Goal: Book appointment/travel/reservation

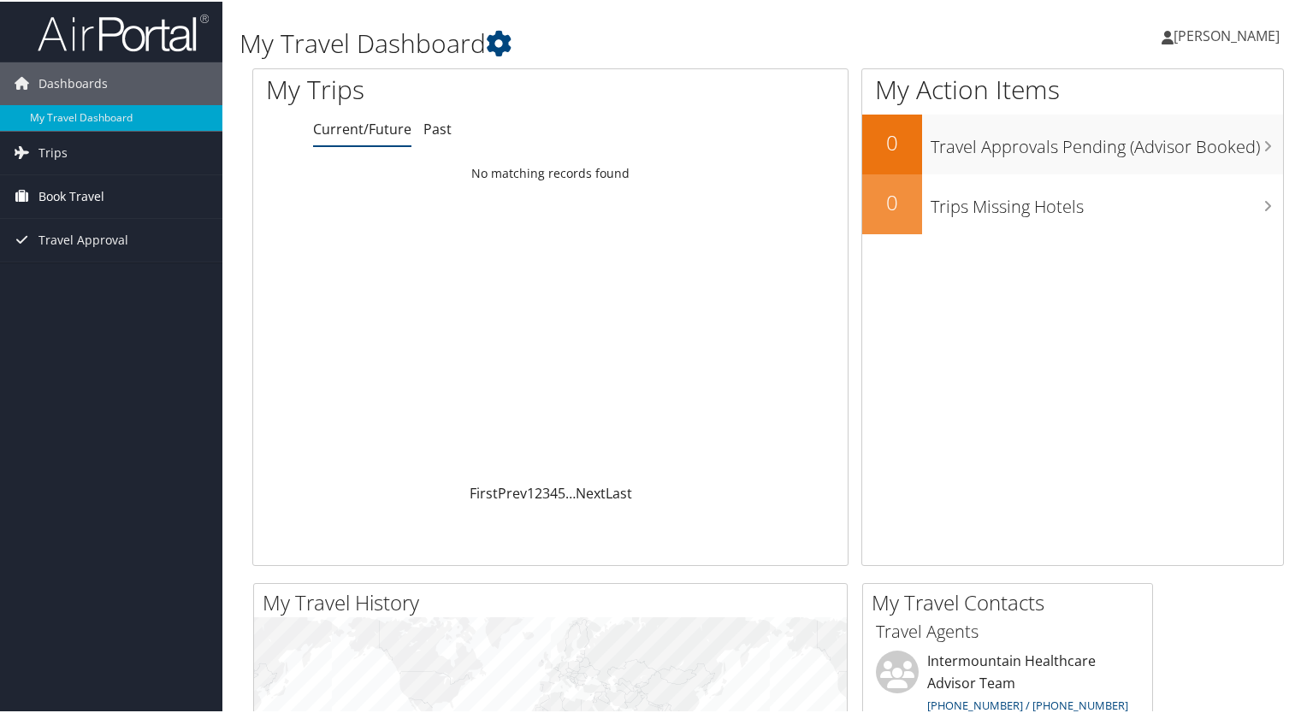
click at [86, 190] on span "Book Travel" at bounding box center [71, 195] width 66 height 43
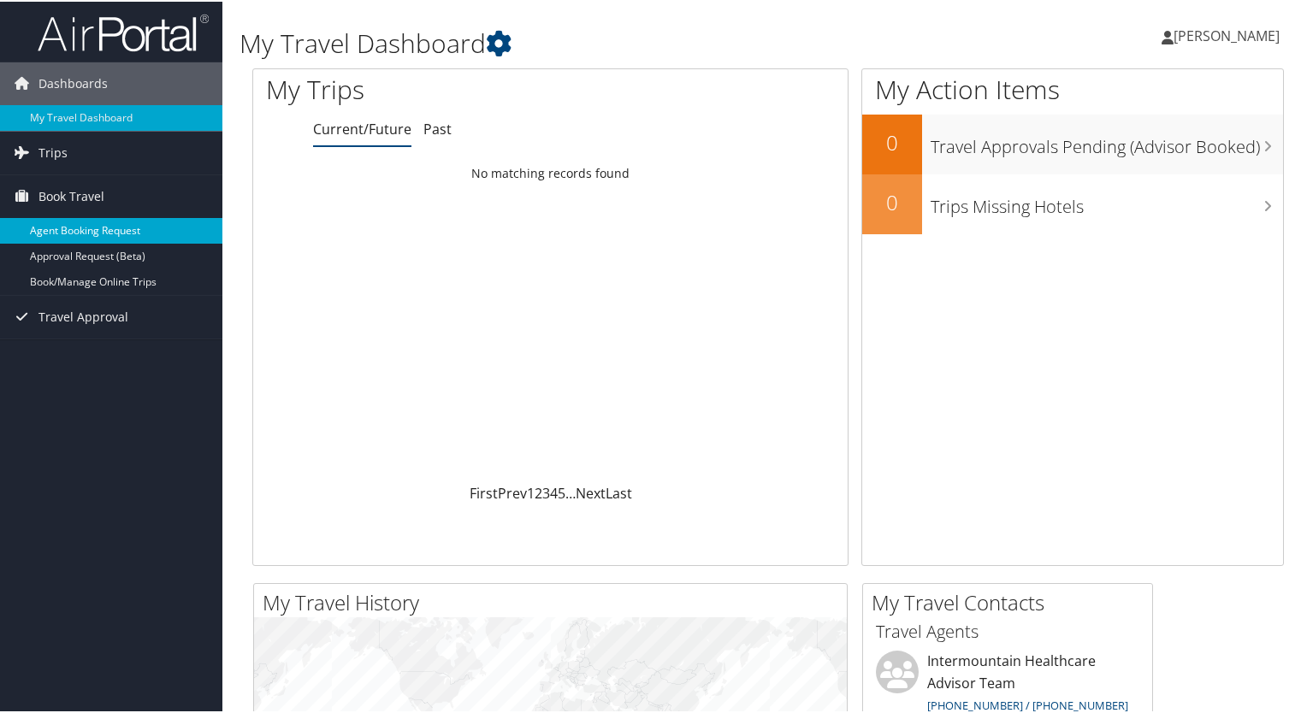
click at [124, 226] on link "Agent Booking Request" at bounding box center [111, 229] width 222 height 26
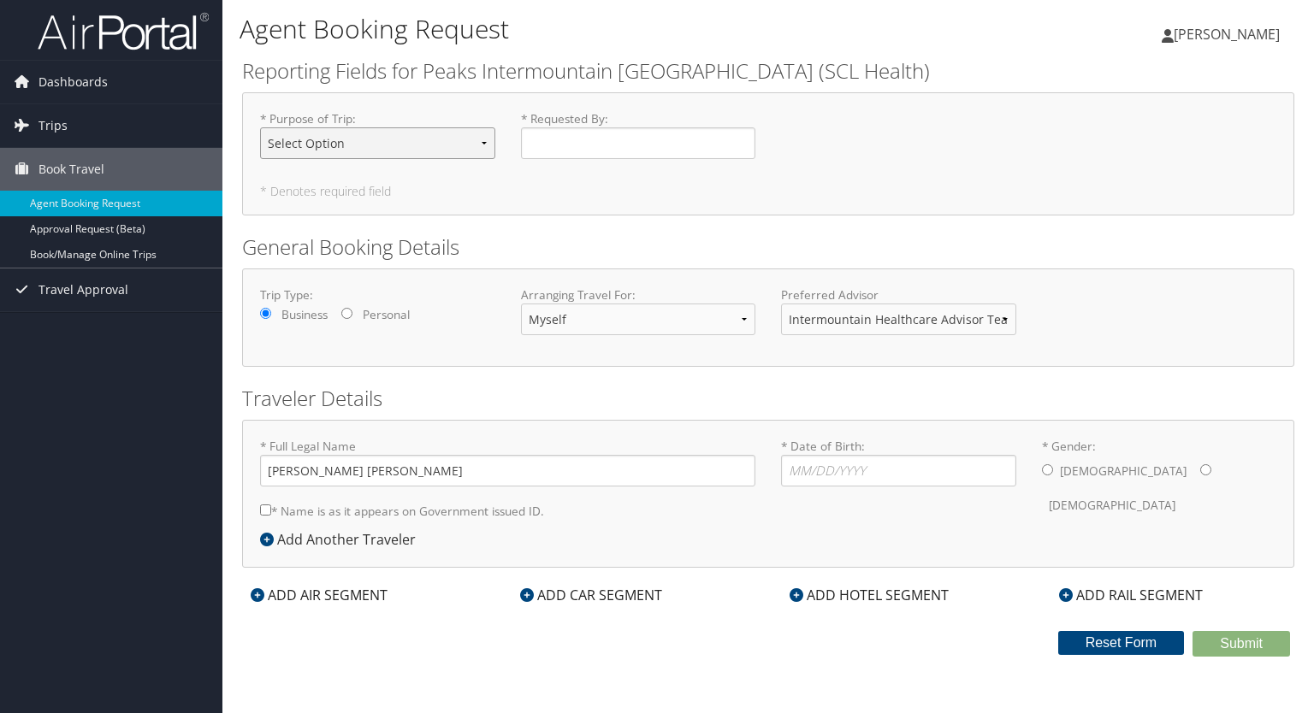
click at [435, 136] on select "Select Option 3rd Party Reimbursable Business CME Conf or Education Groups Pers…" at bounding box center [377, 143] width 235 height 32
click at [260, 127] on select "Select Option 3rd Party Reimbursable Business CME Conf or Education Groups Pers…" at bounding box center [377, 143] width 235 height 32
click at [390, 152] on select "Select Option 3rd Party Reimbursable Business CME Conf or Education Groups Pers…" at bounding box center [377, 143] width 235 height 32
select select "Conf or Education"
click at [260, 127] on select "Select Option 3rd Party Reimbursable Business CME Conf or Education Groups Pers…" at bounding box center [377, 143] width 235 height 32
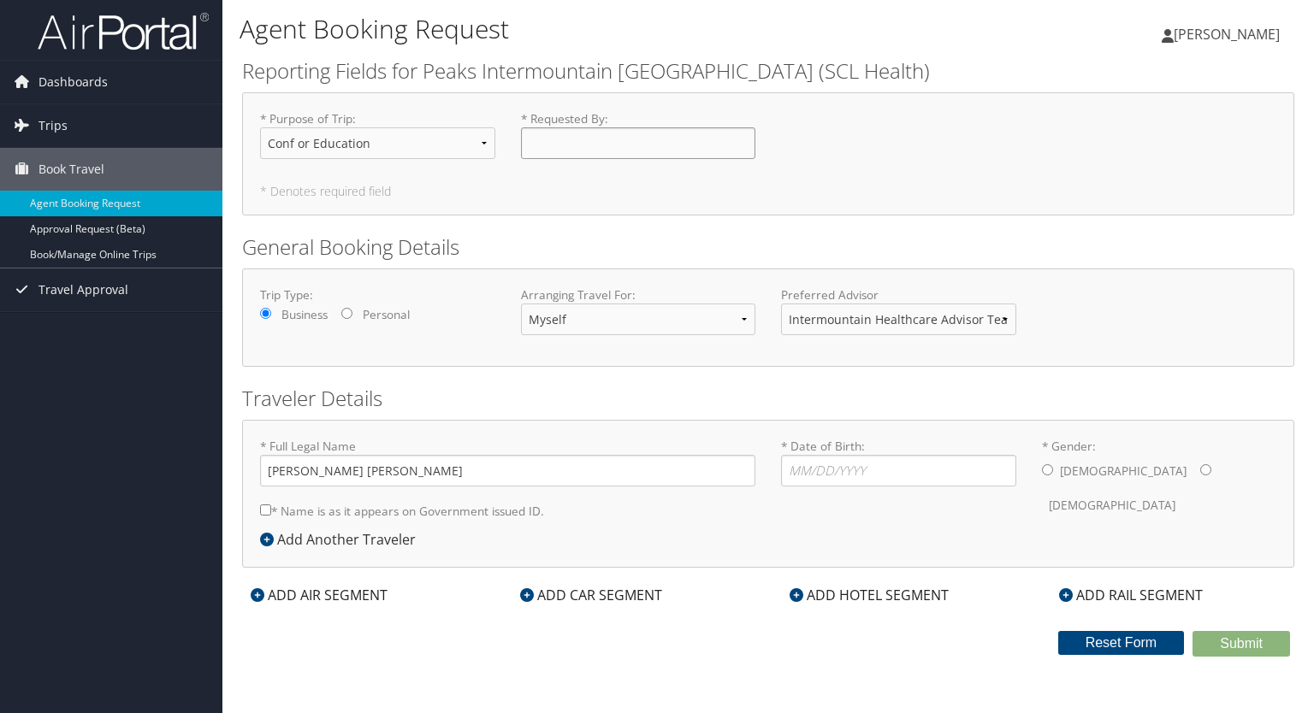
click at [600, 145] on input "* Requested By : Required" at bounding box center [638, 143] width 235 height 32
type input "[PERSON_NAME]"
click at [839, 480] on input "* Date of Birth: Invalid Date" at bounding box center [898, 471] width 235 height 32
type input "07/05/1995"
click at [1200, 472] on input "* Gender: Male Female" at bounding box center [1205, 470] width 11 height 11
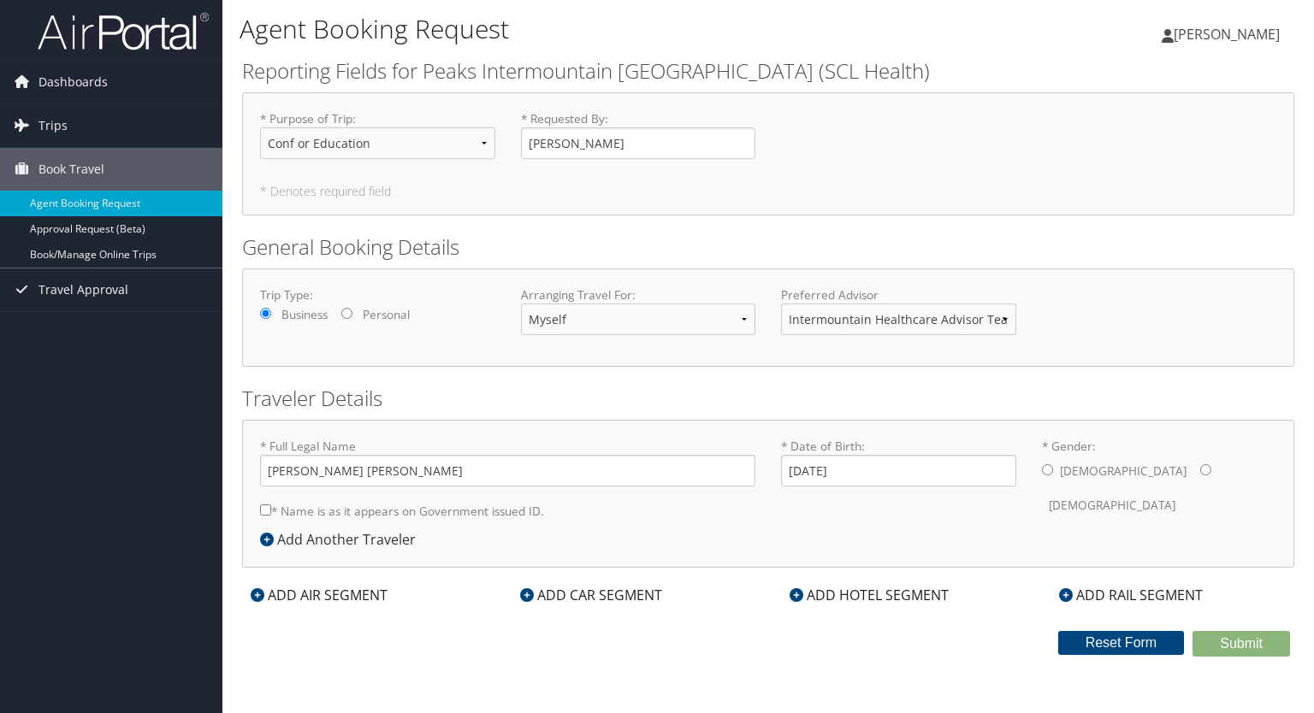
radio input "true"
click at [550, 595] on div "ADD CAR SEGMENT" at bounding box center [591, 595] width 159 height 21
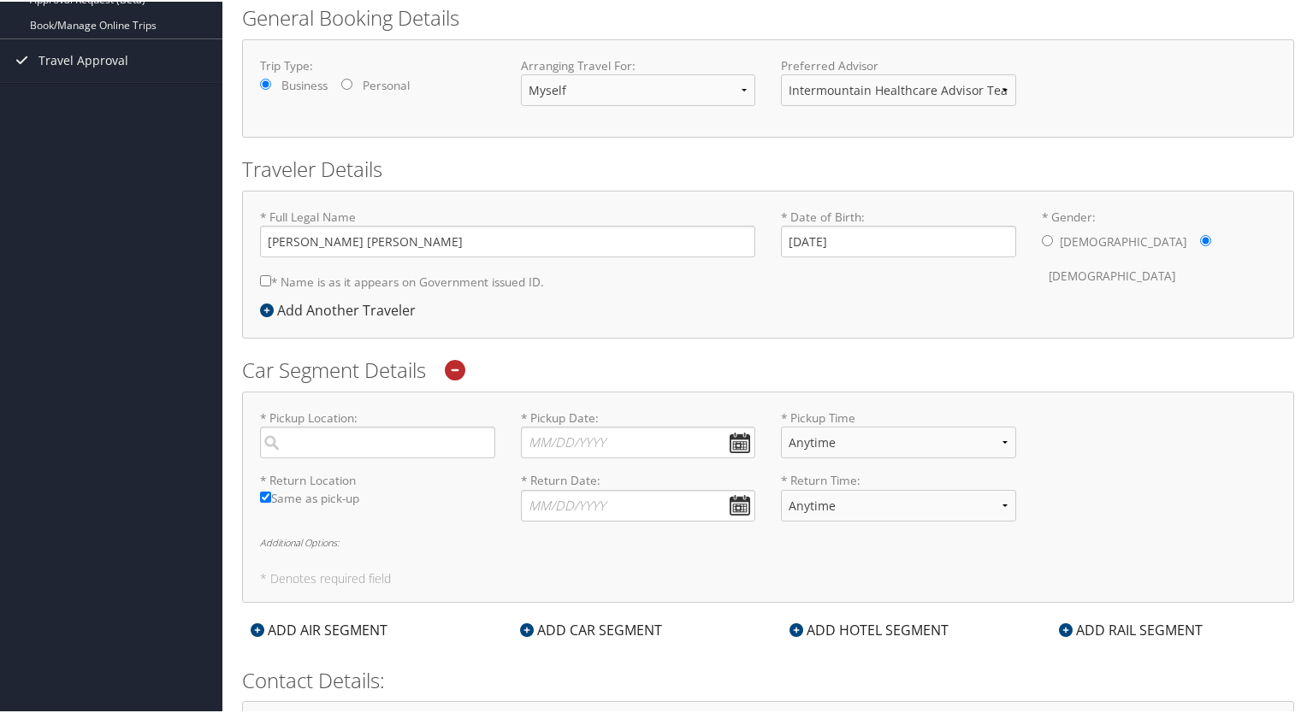
scroll to position [296, 0]
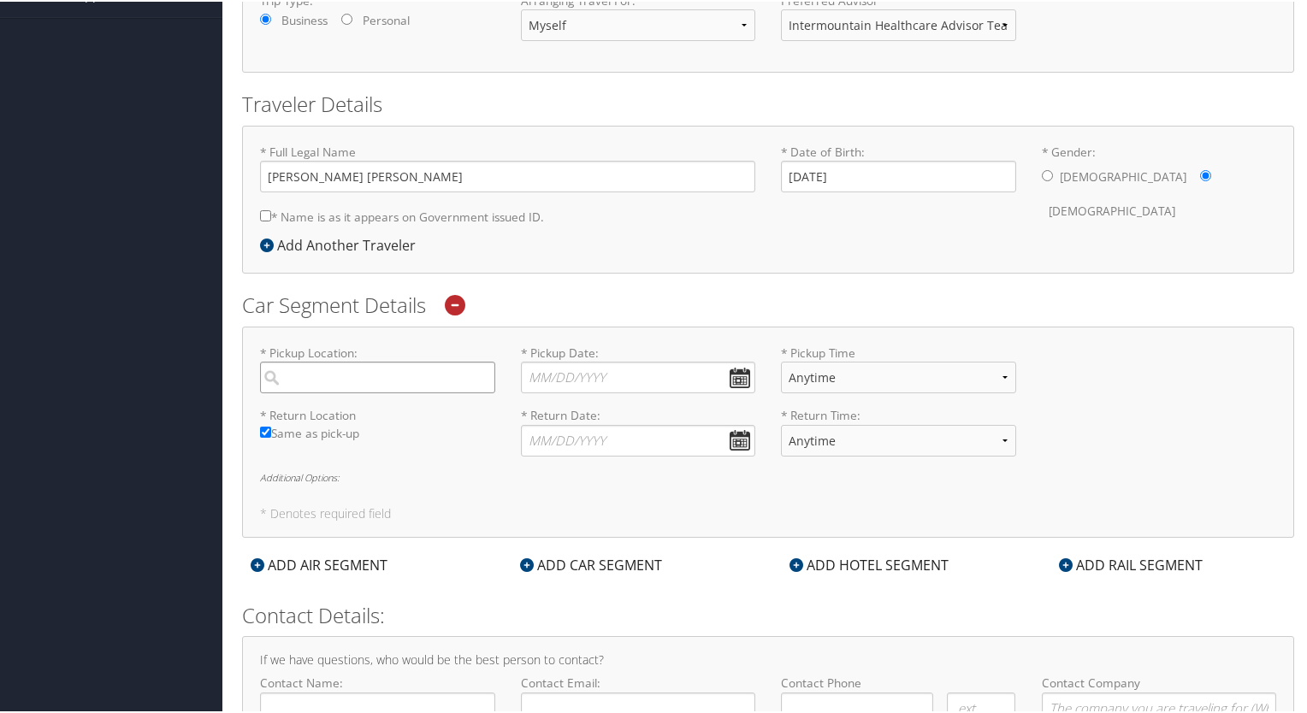
click at [400, 370] on input "search" at bounding box center [377, 376] width 235 height 32
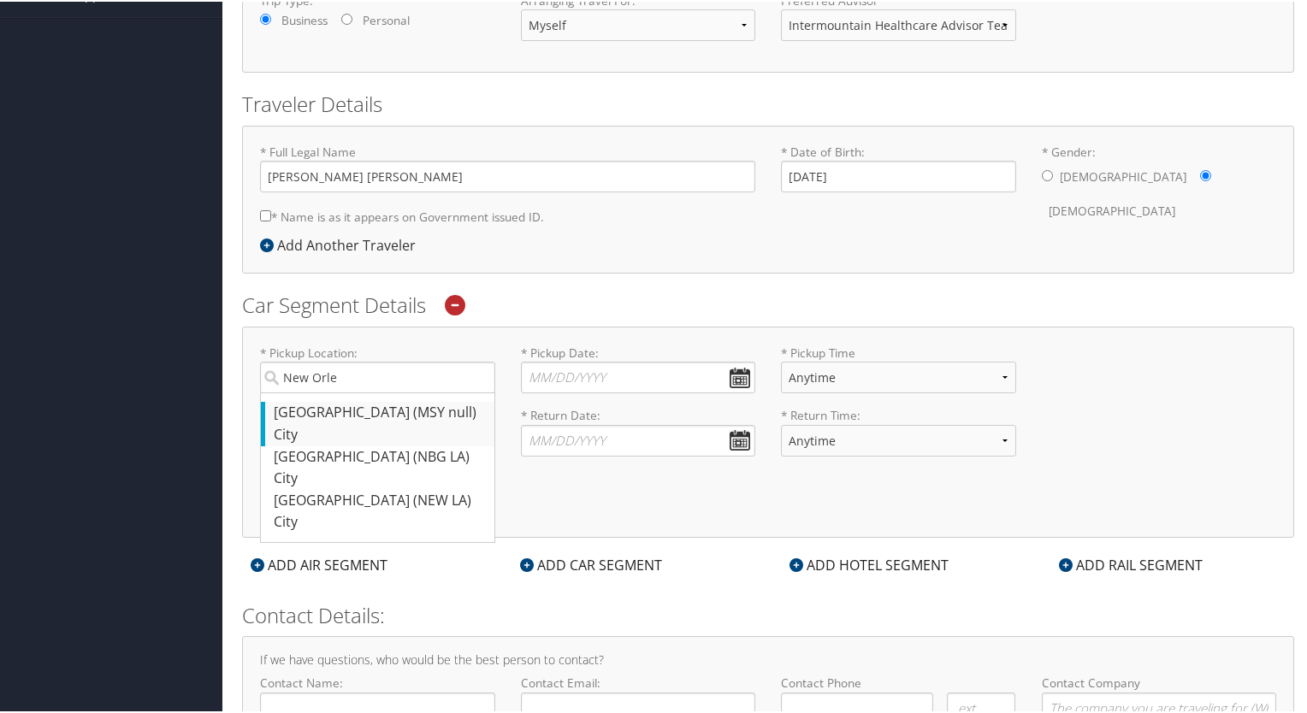
click at [352, 414] on div "New Orleans (MSY null)" at bounding box center [380, 411] width 212 height 22
click at [352, 392] on input "New Orle" at bounding box center [377, 376] width 235 height 32
type input "New Orleans"
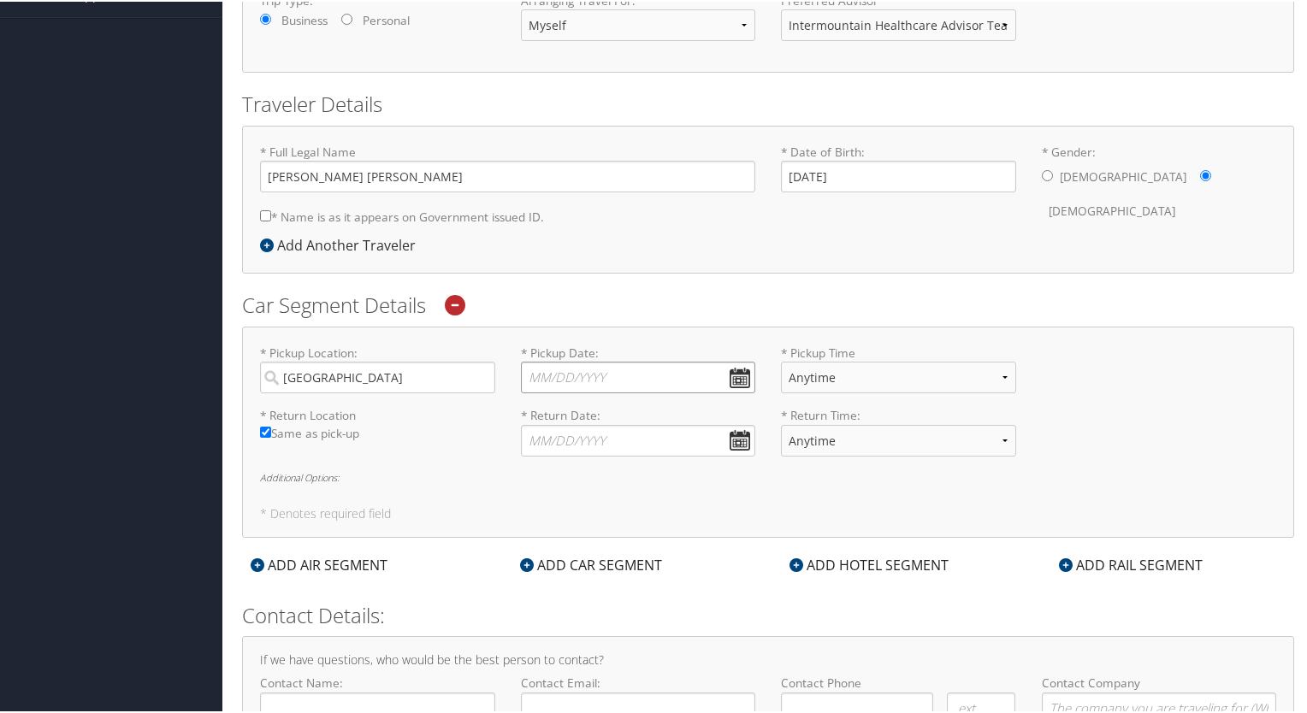
click at [586, 374] on input "* Pickup Date: Dates must be valid" at bounding box center [638, 376] width 235 height 32
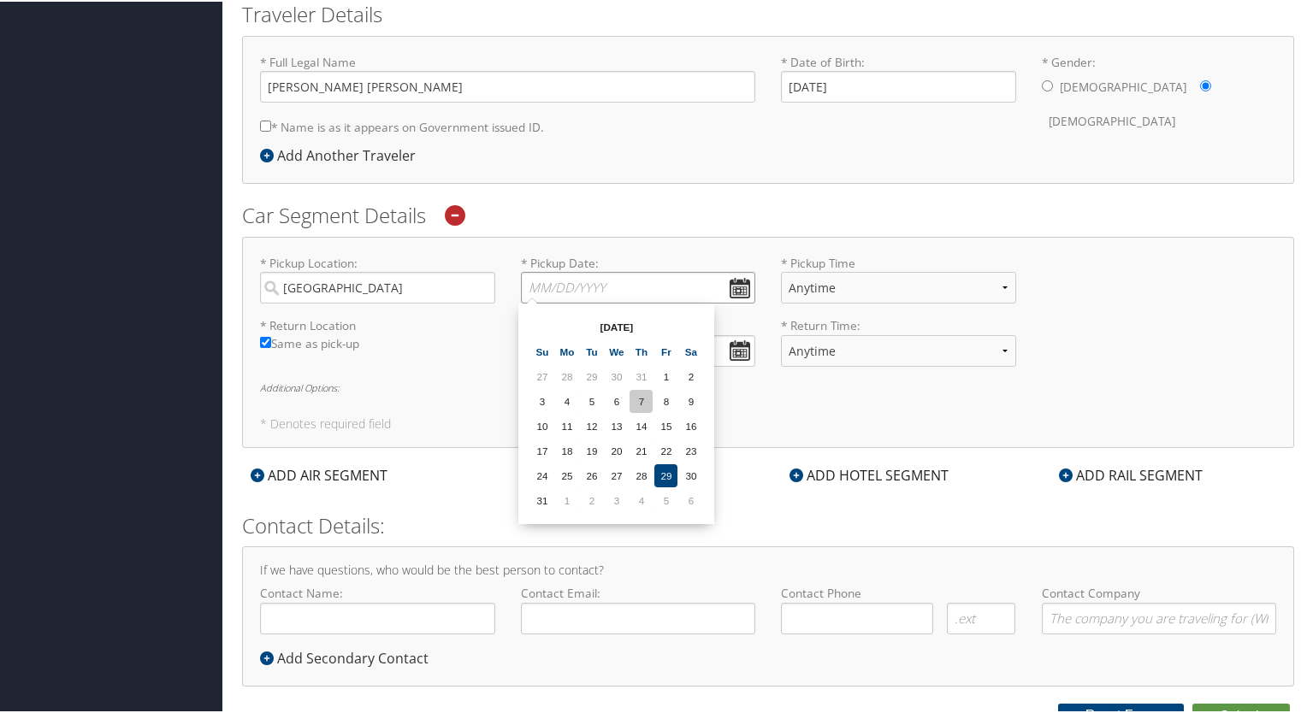
scroll to position [394, 0]
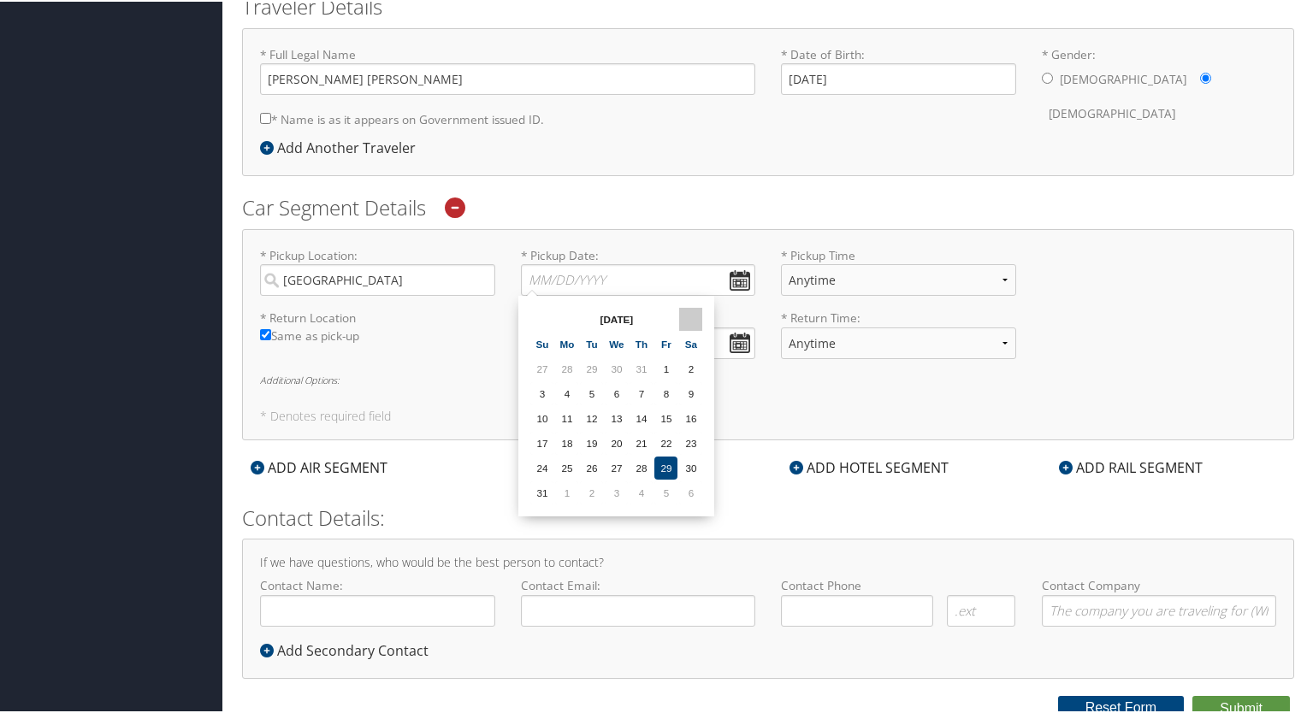
click at [690, 317] on th at bounding box center [690, 317] width 23 height 23
click at [542, 389] on td "2" at bounding box center [541, 392] width 23 height 23
type input "11/02/2025"
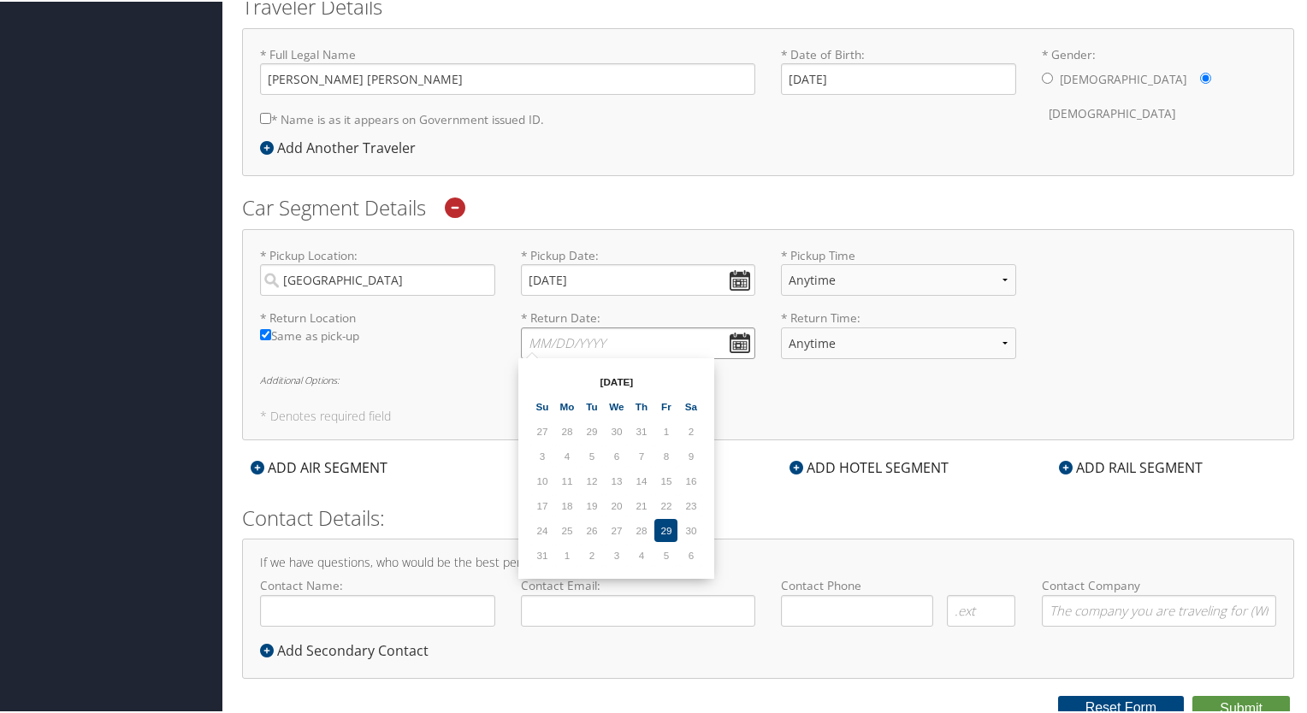
click at [741, 338] on input "* Return Date: Dates must be valid" at bounding box center [638, 342] width 235 height 32
click at [697, 370] on th at bounding box center [690, 380] width 23 height 23
click at [662, 449] on td "7" at bounding box center [665, 454] width 23 height 23
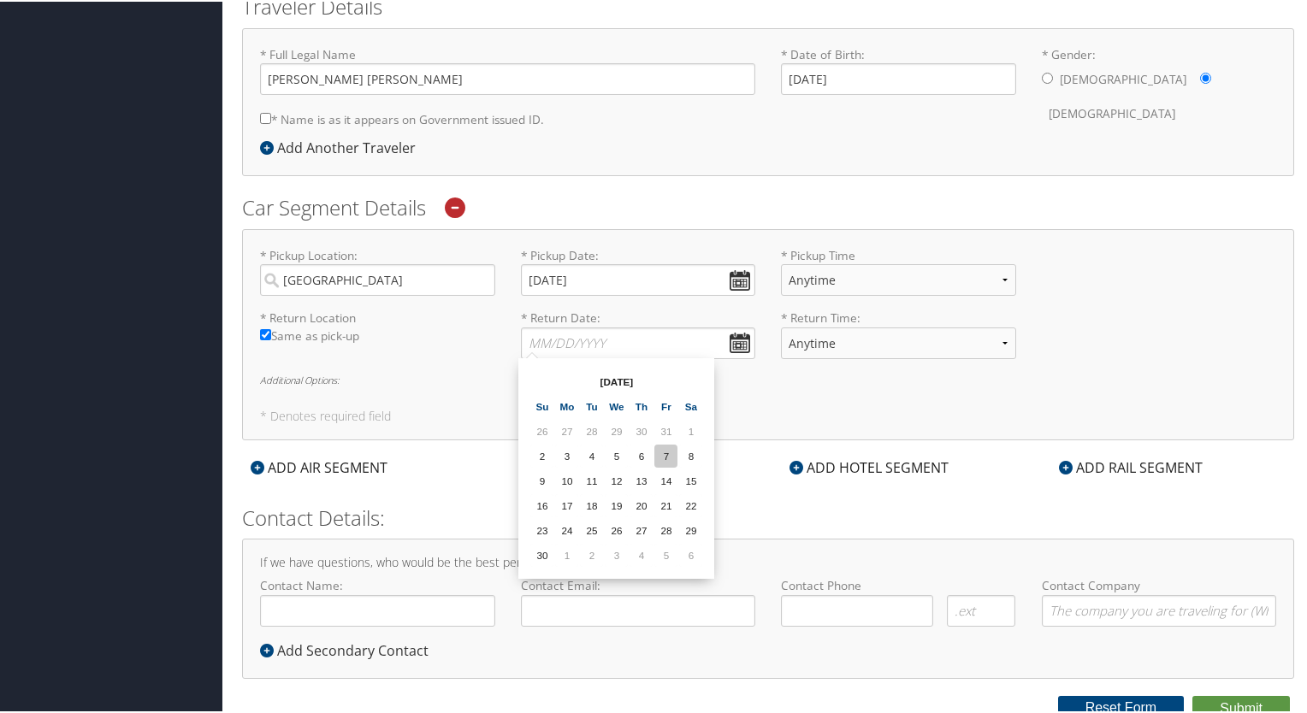
type input "11/07/2025"
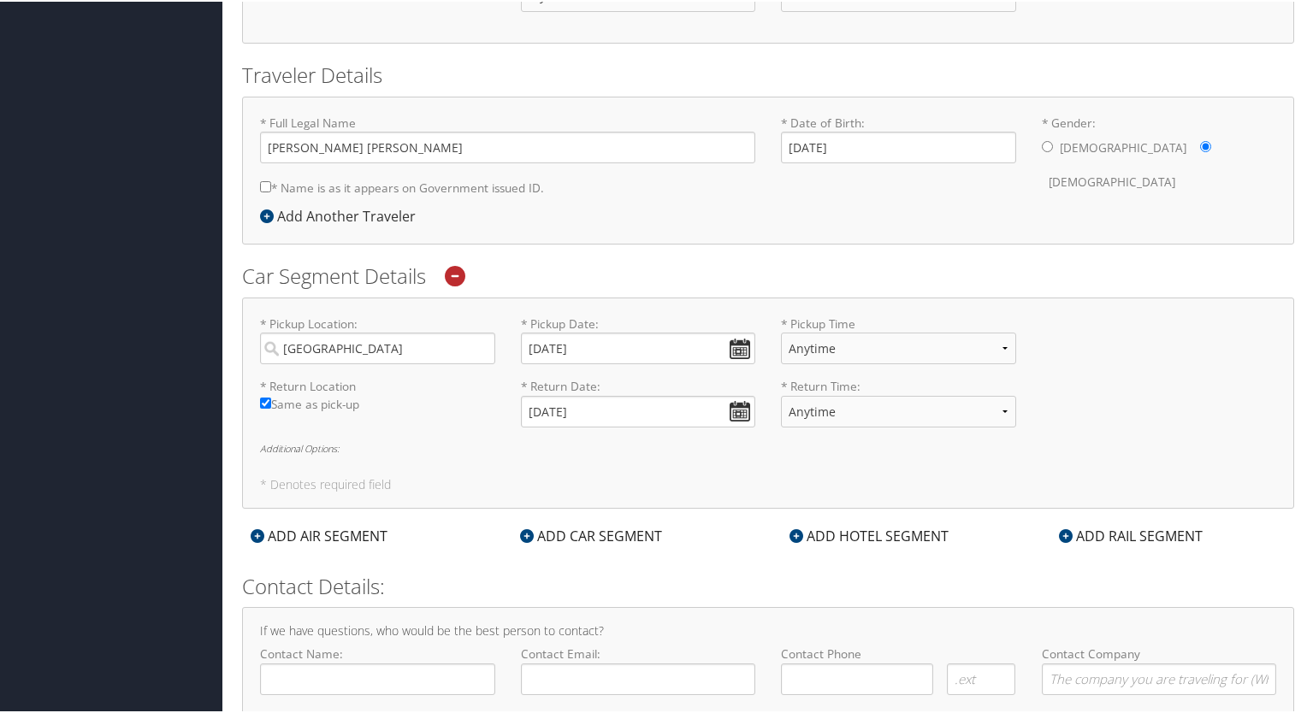
scroll to position [335, 0]
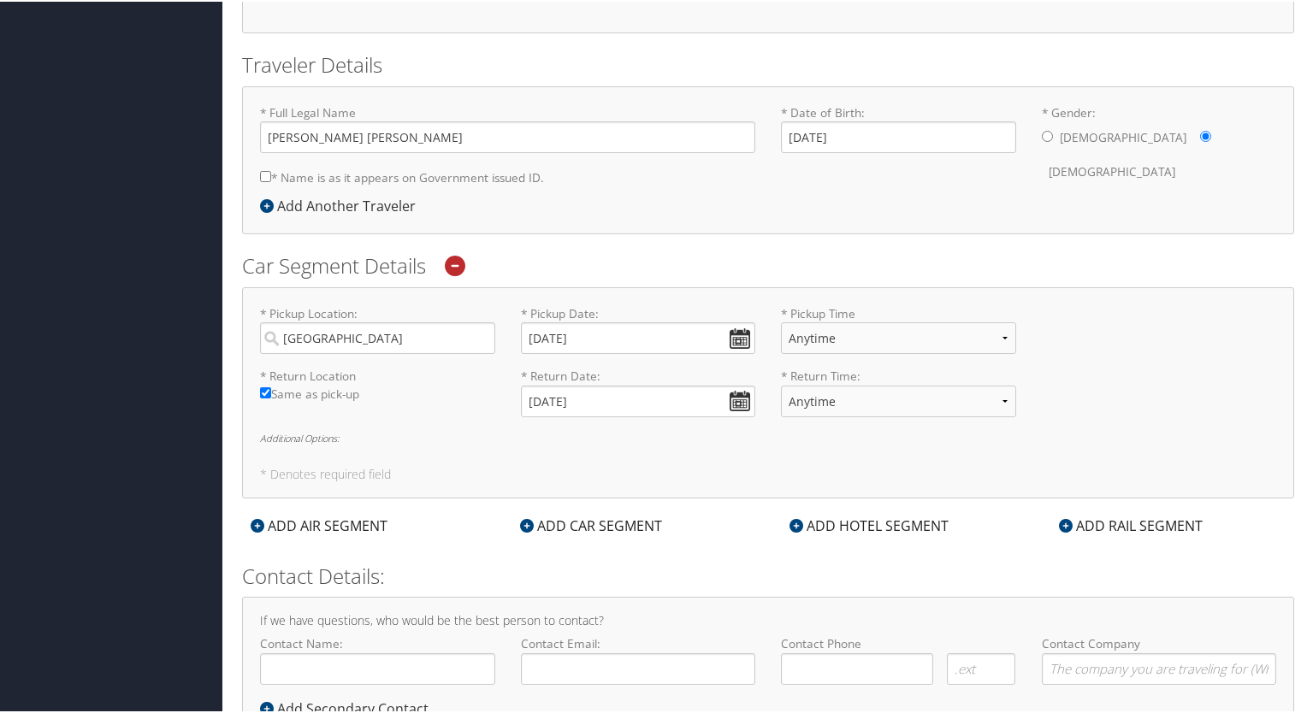
click at [363, 524] on div "ADD AIR SEGMENT" at bounding box center [319, 524] width 154 height 21
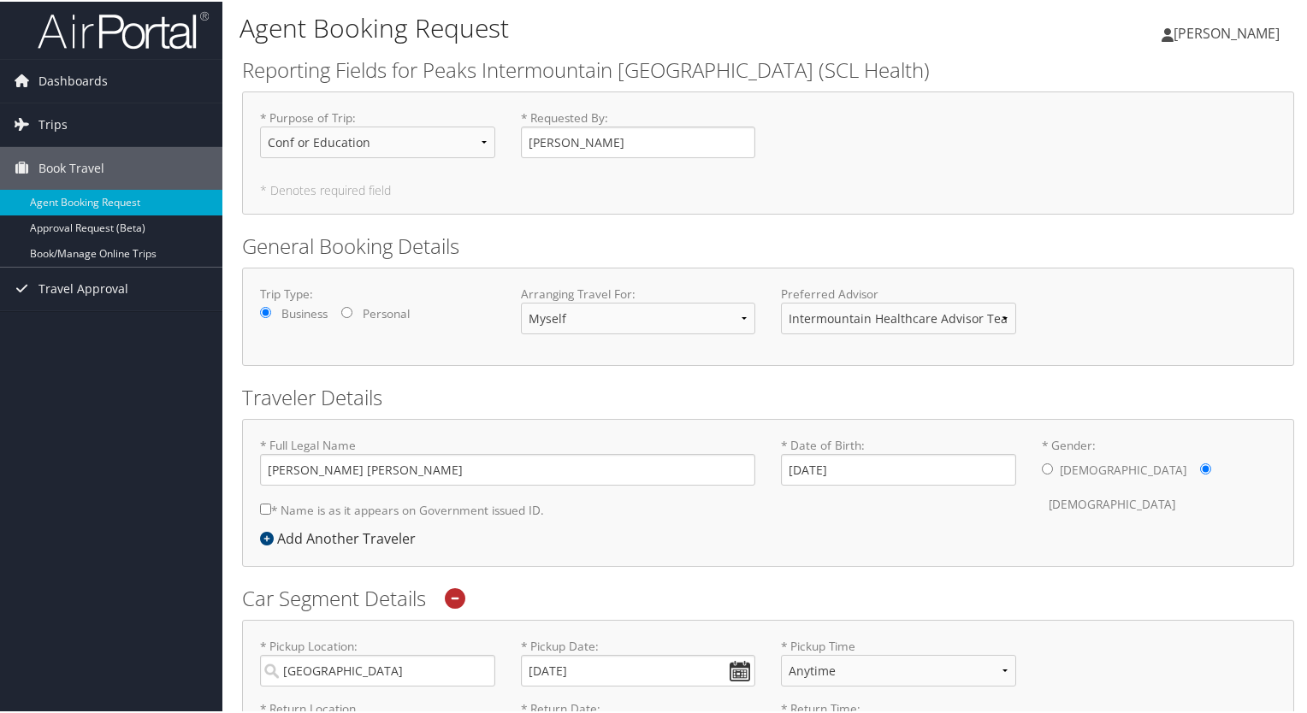
scroll to position [0, 0]
click at [68, 86] on span "Dashboards" at bounding box center [72, 82] width 69 height 43
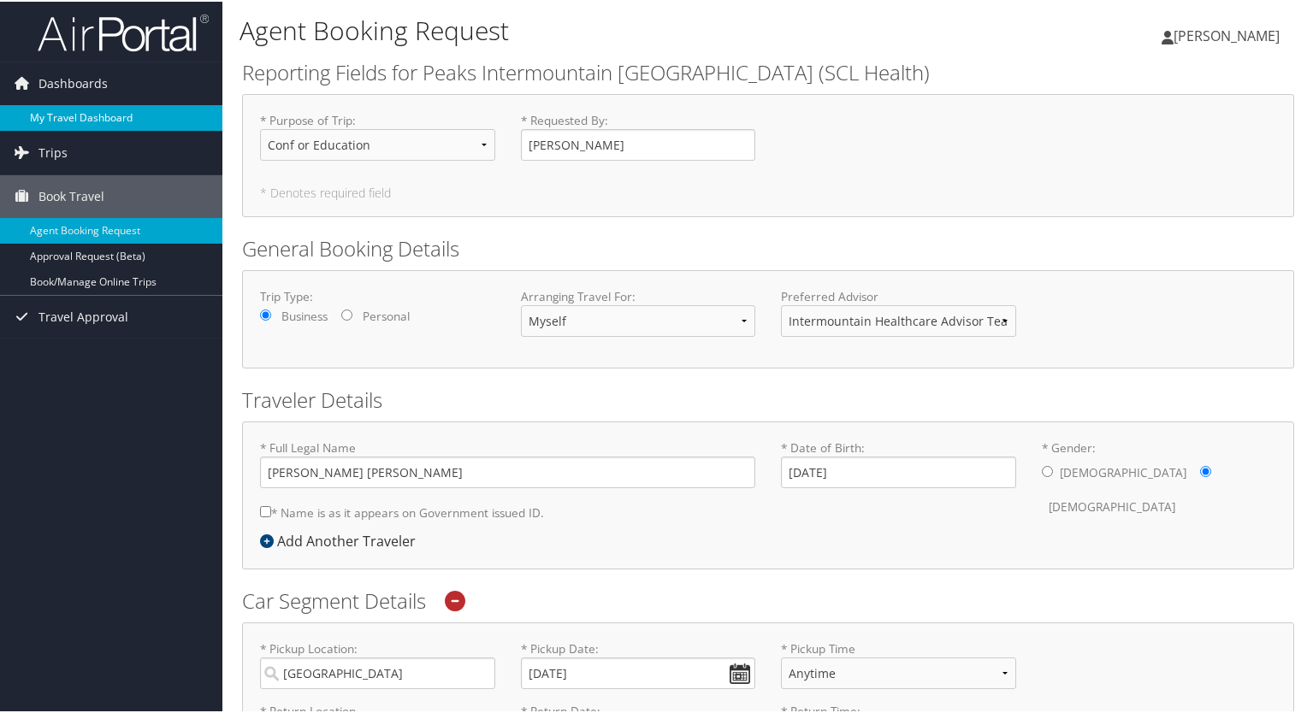
click at [68, 124] on link "My Travel Dashboard" at bounding box center [111, 117] width 222 height 26
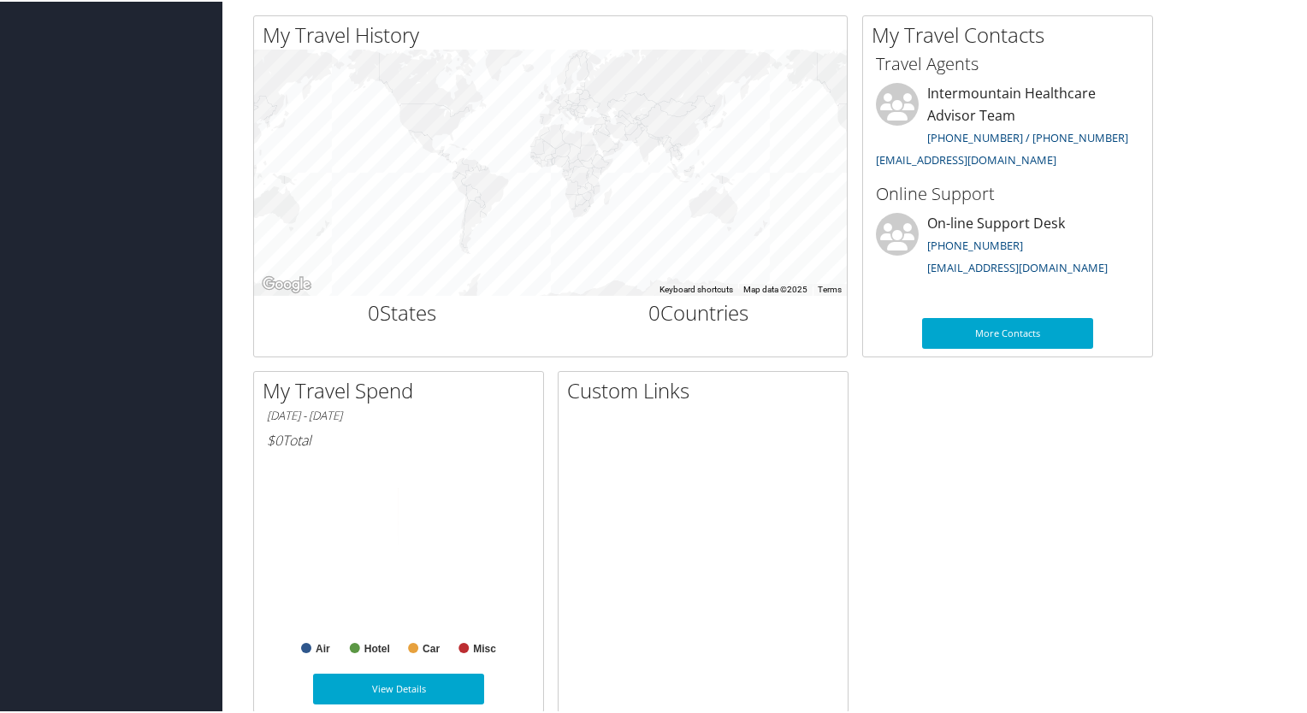
scroll to position [594, 0]
